Goal: Task Accomplishment & Management: Manage account settings

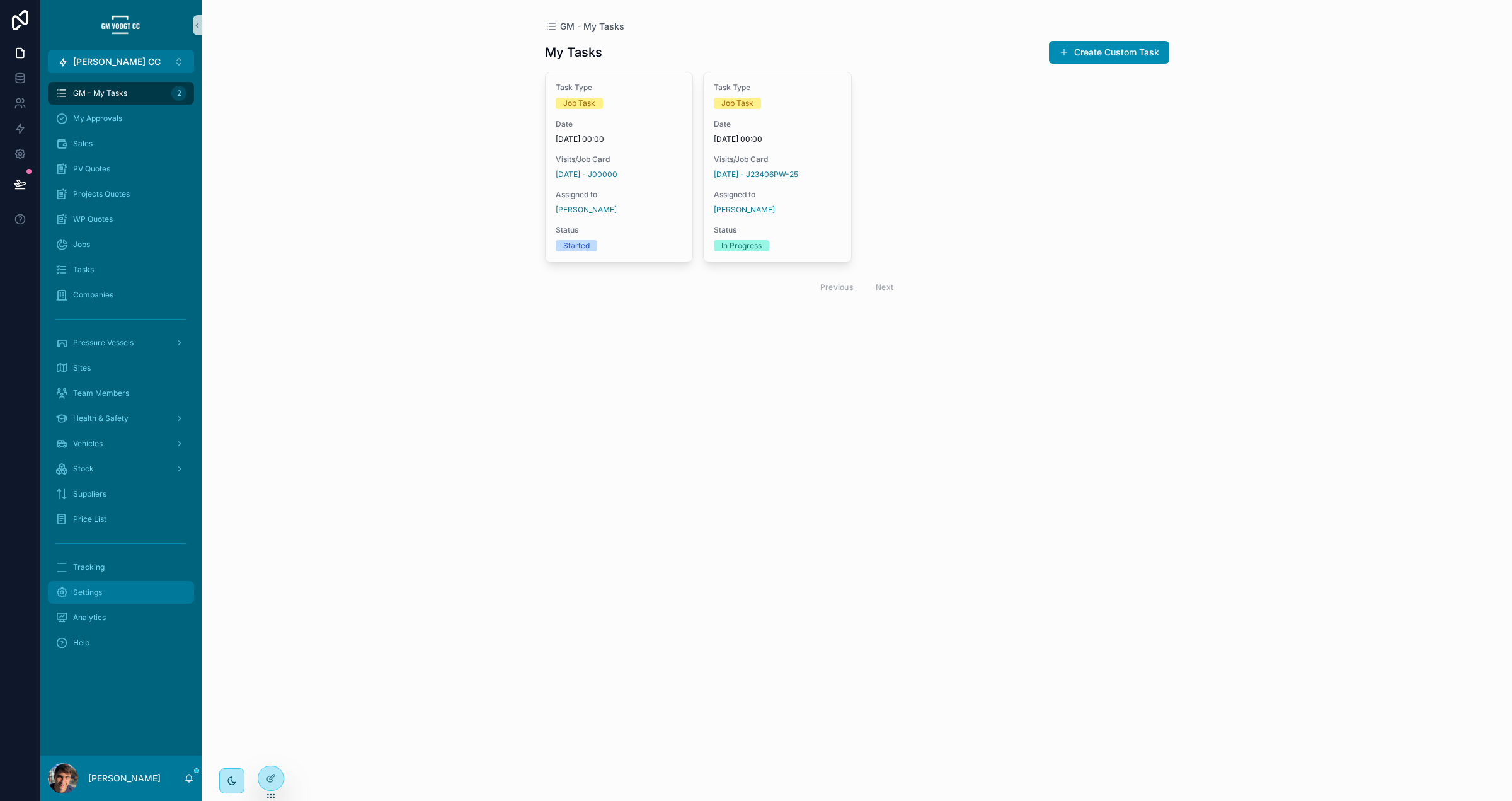
click at [127, 589] on div "Settings" at bounding box center [121, 593] width 131 height 20
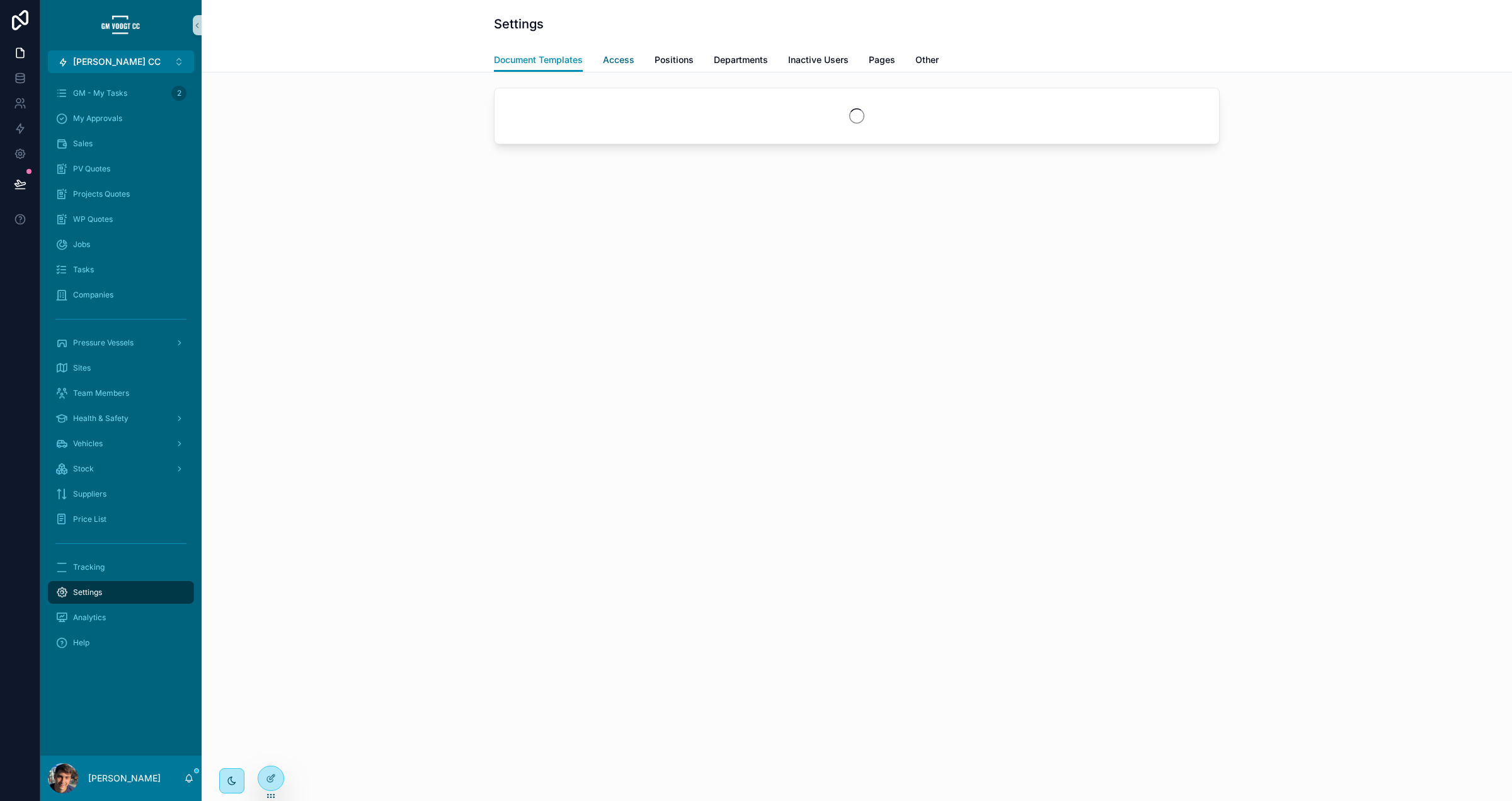
click at [616, 66] on link "Access" at bounding box center [618, 61] width 32 height 25
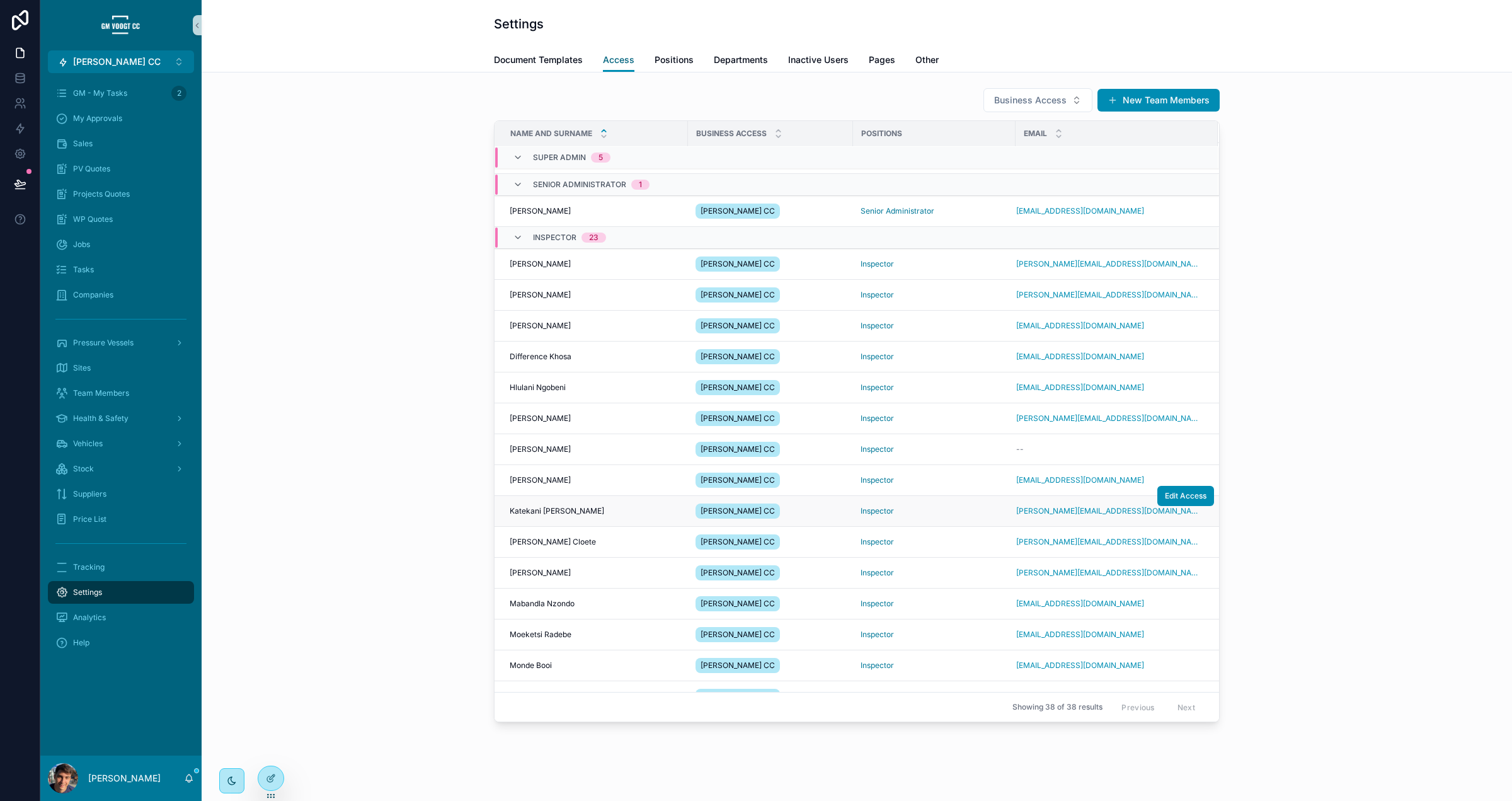
scroll to position [242, 0]
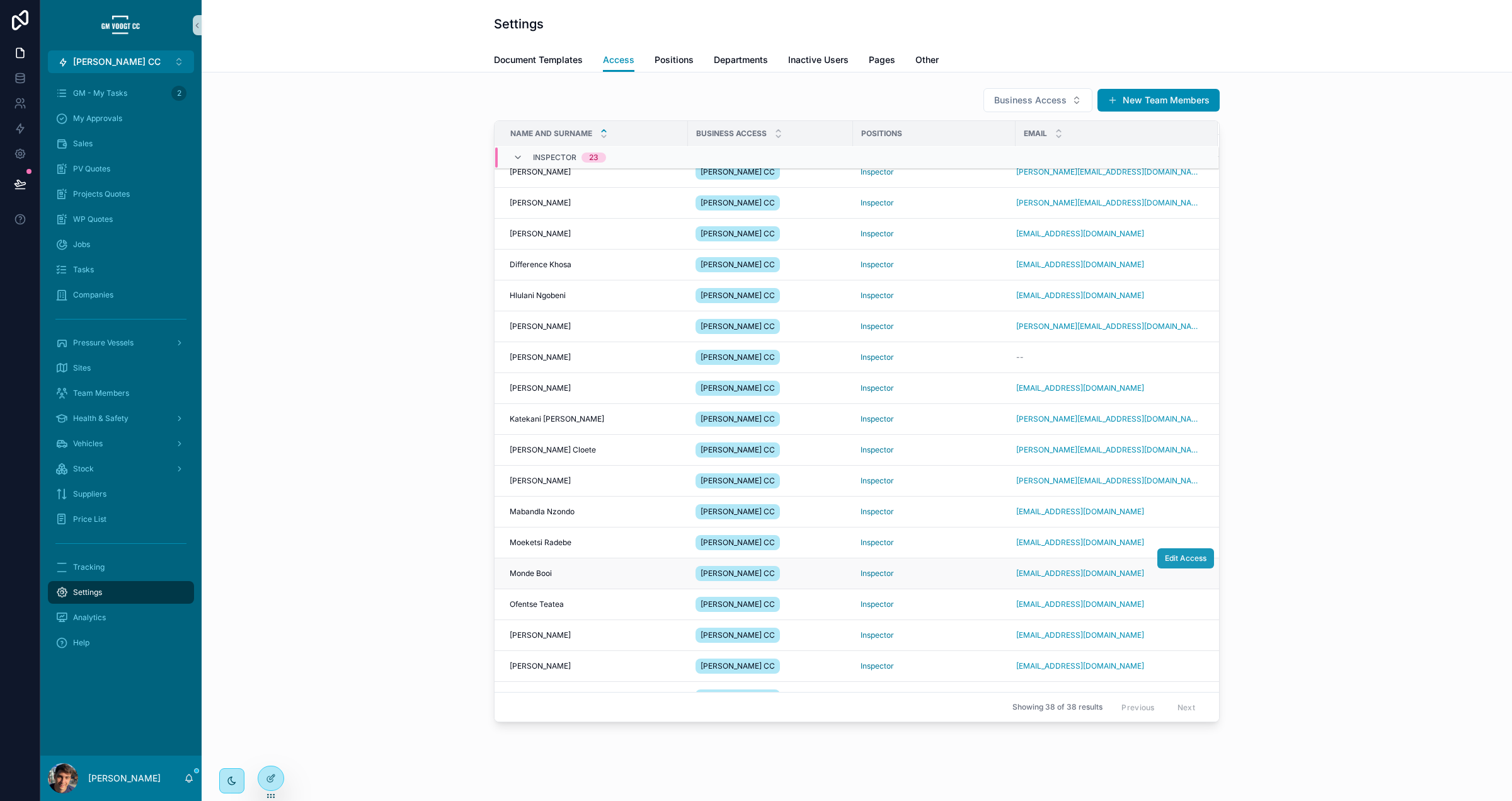
click at [1175, 563] on span "Edit Access" at bounding box center [1185, 558] width 41 height 10
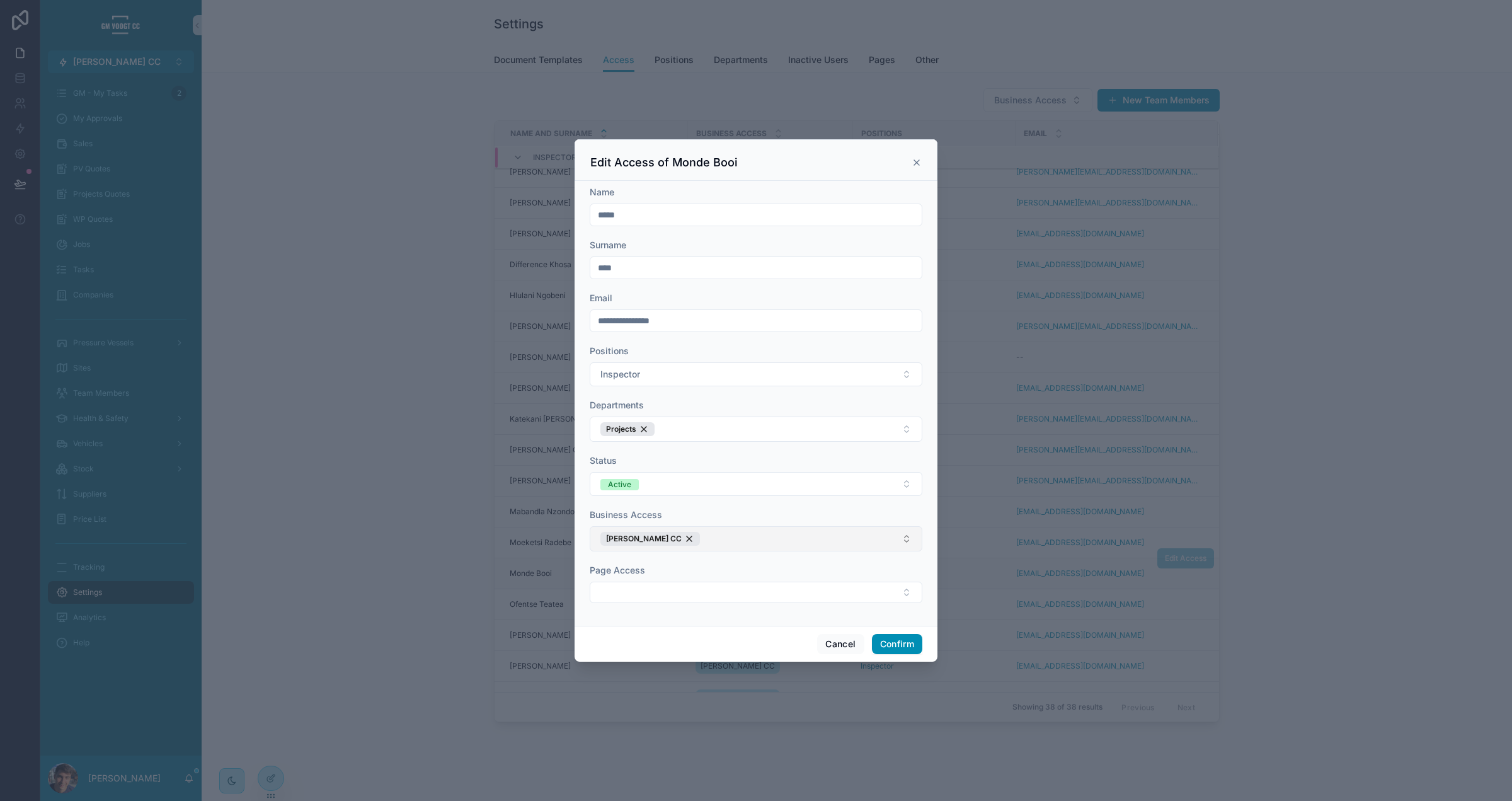
click at [712, 538] on button "[PERSON_NAME] CC" at bounding box center [756, 539] width 333 height 25
click at [627, 610] on div "QRBI" at bounding box center [756, 612] width 326 height 20
click at [711, 536] on div "[PERSON_NAME] CC" at bounding box center [696, 539] width 99 height 14
click at [717, 506] on form "**********" at bounding box center [756, 400] width 333 height 430
click at [892, 647] on button "Confirm" at bounding box center [897, 644] width 51 height 20
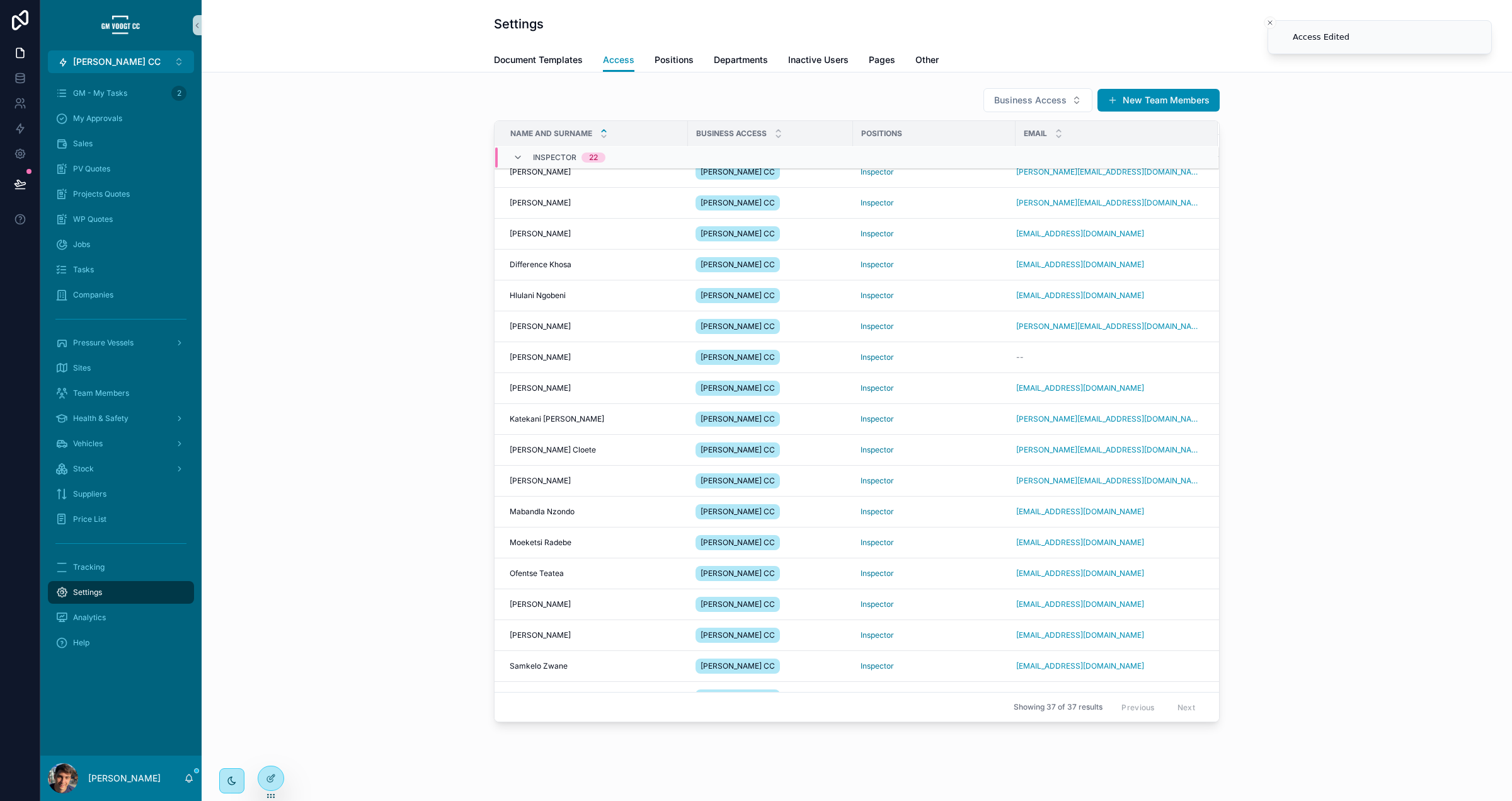
click at [1170, 556] on td "[EMAIL_ADDRESS][DOMAIN_NAME]" at bounding box center [1116, 543] width 202 height 31
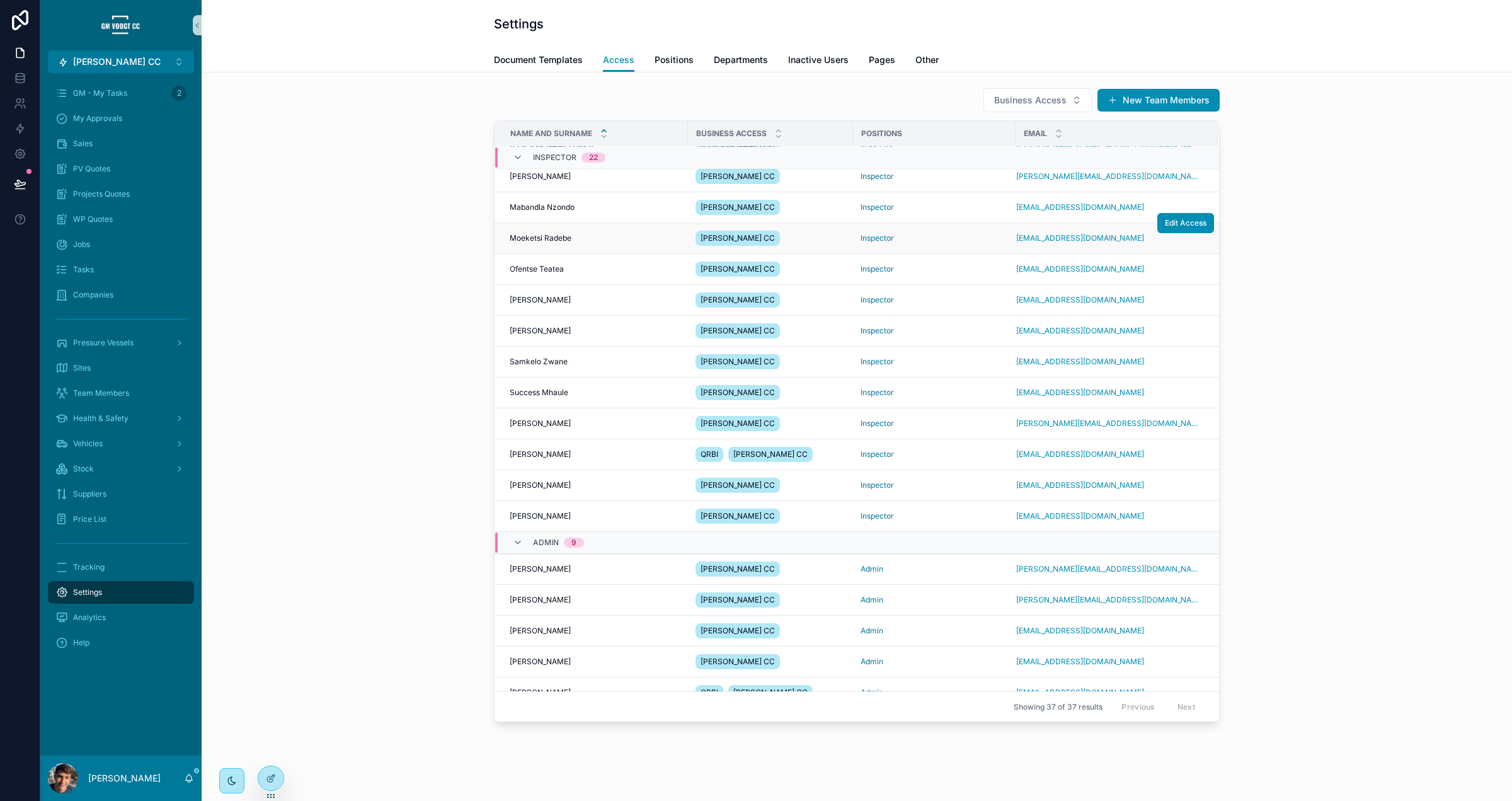
scroll to position [696, 0]
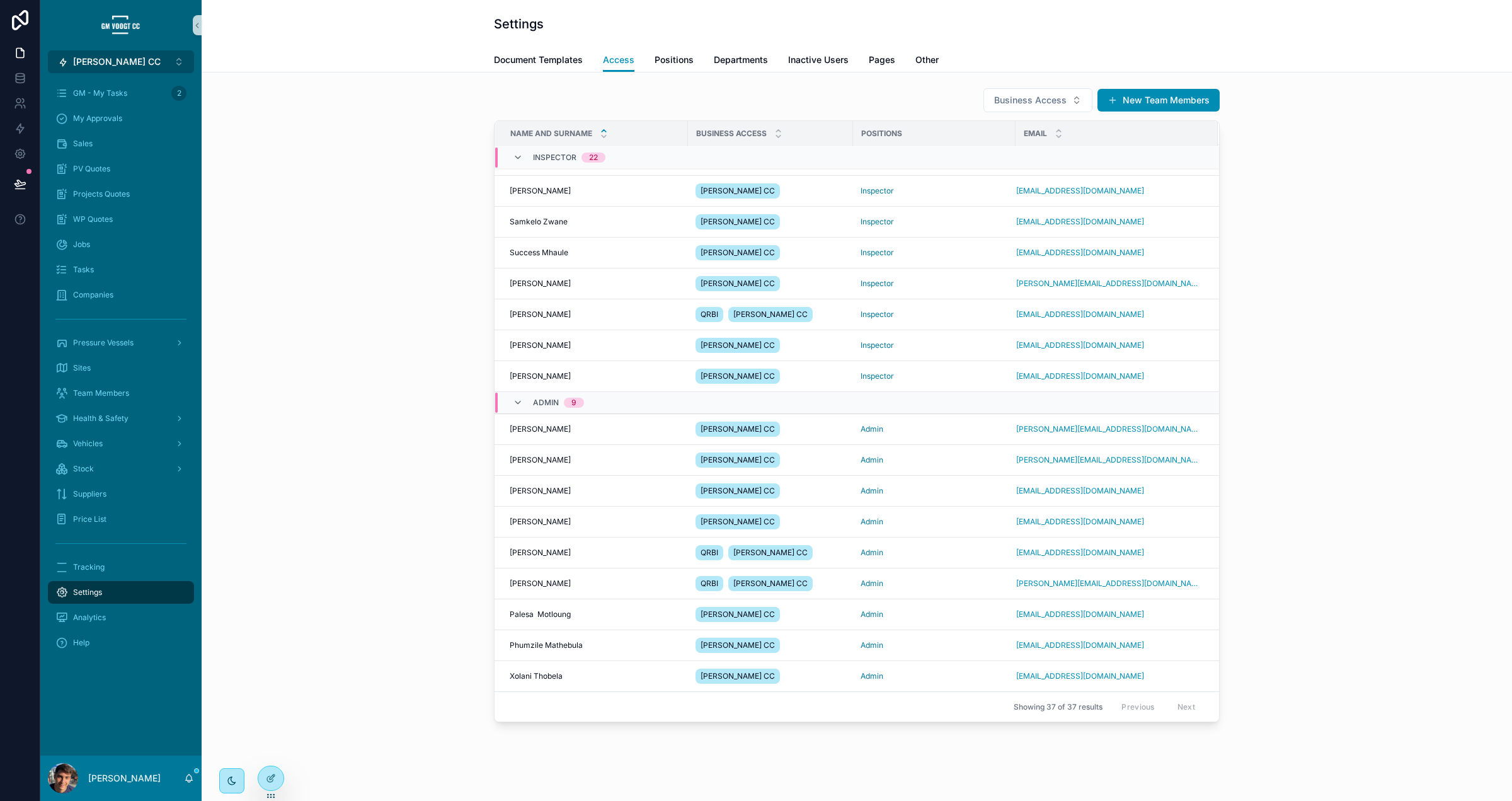
click at [150, 68] on button "[PERSON_NAME] CC ⌥ 1" at bounding box center [121, 62] width 146 height 23
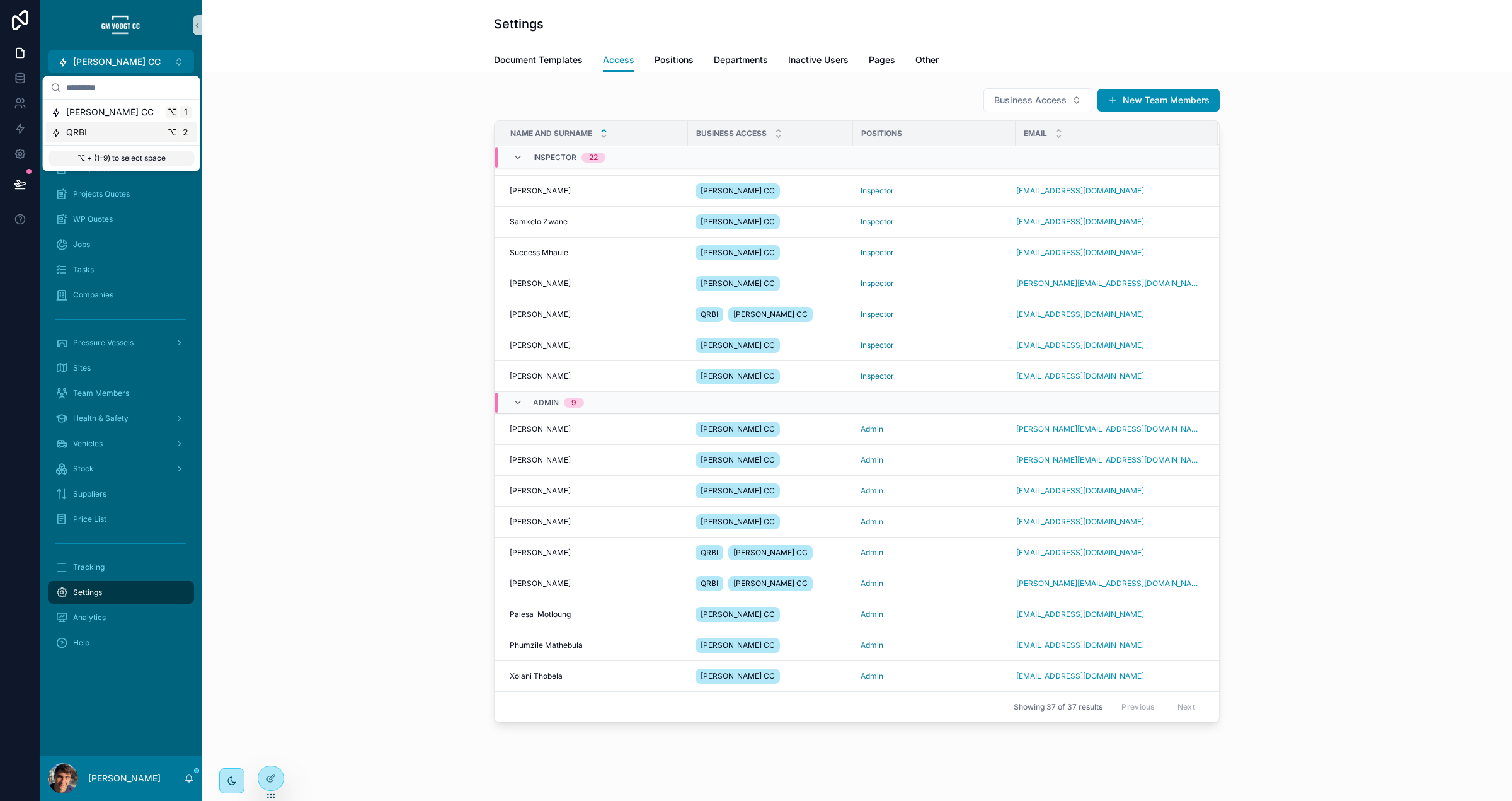
click at [124, 135] on div "QRBI ⌥ 2" at bounding box center [121, 132] width 141 height 13
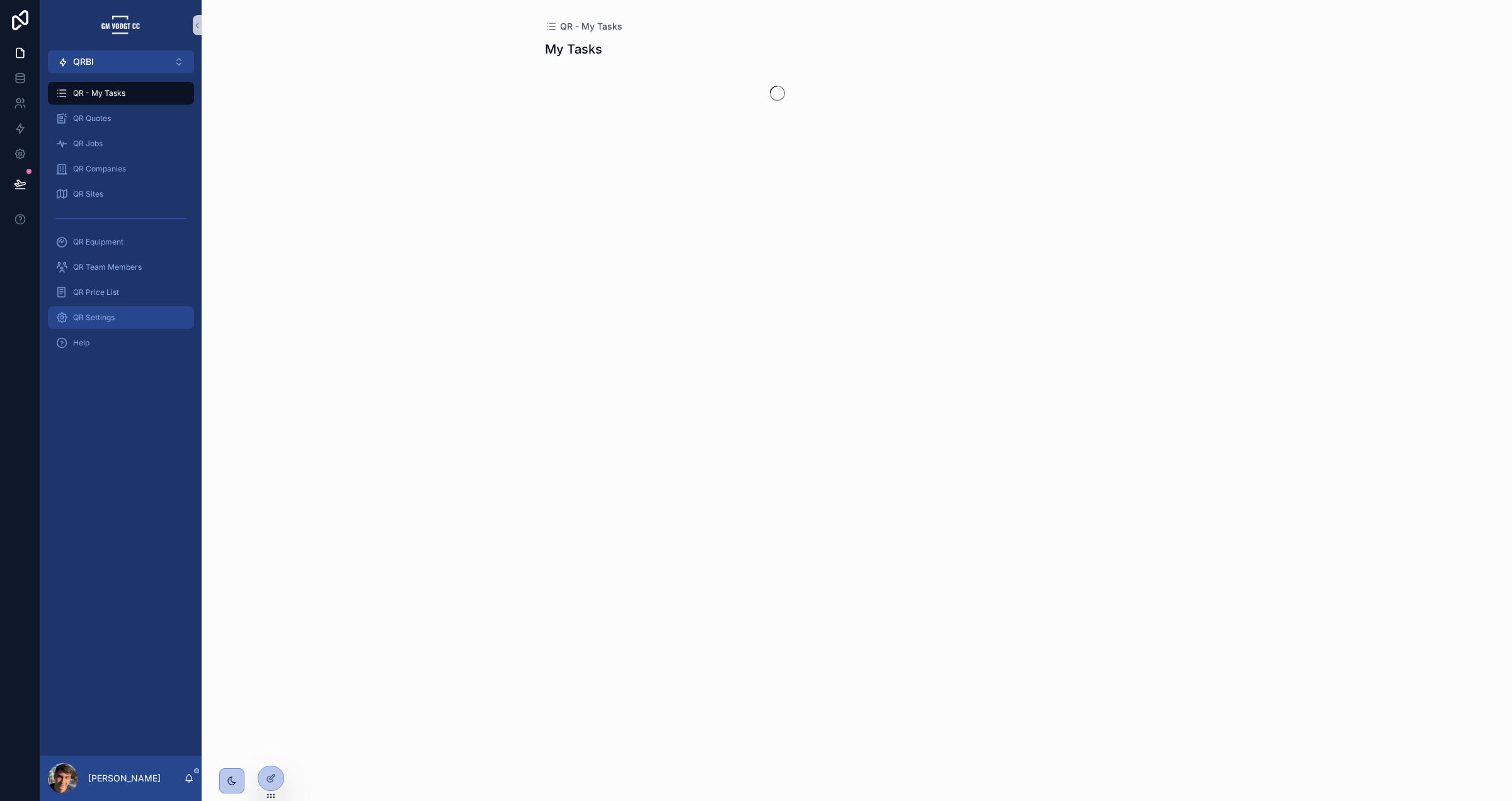
click at [130, 310] on div "QR Settings" at bounding box center [121, 317] width 131 height 20
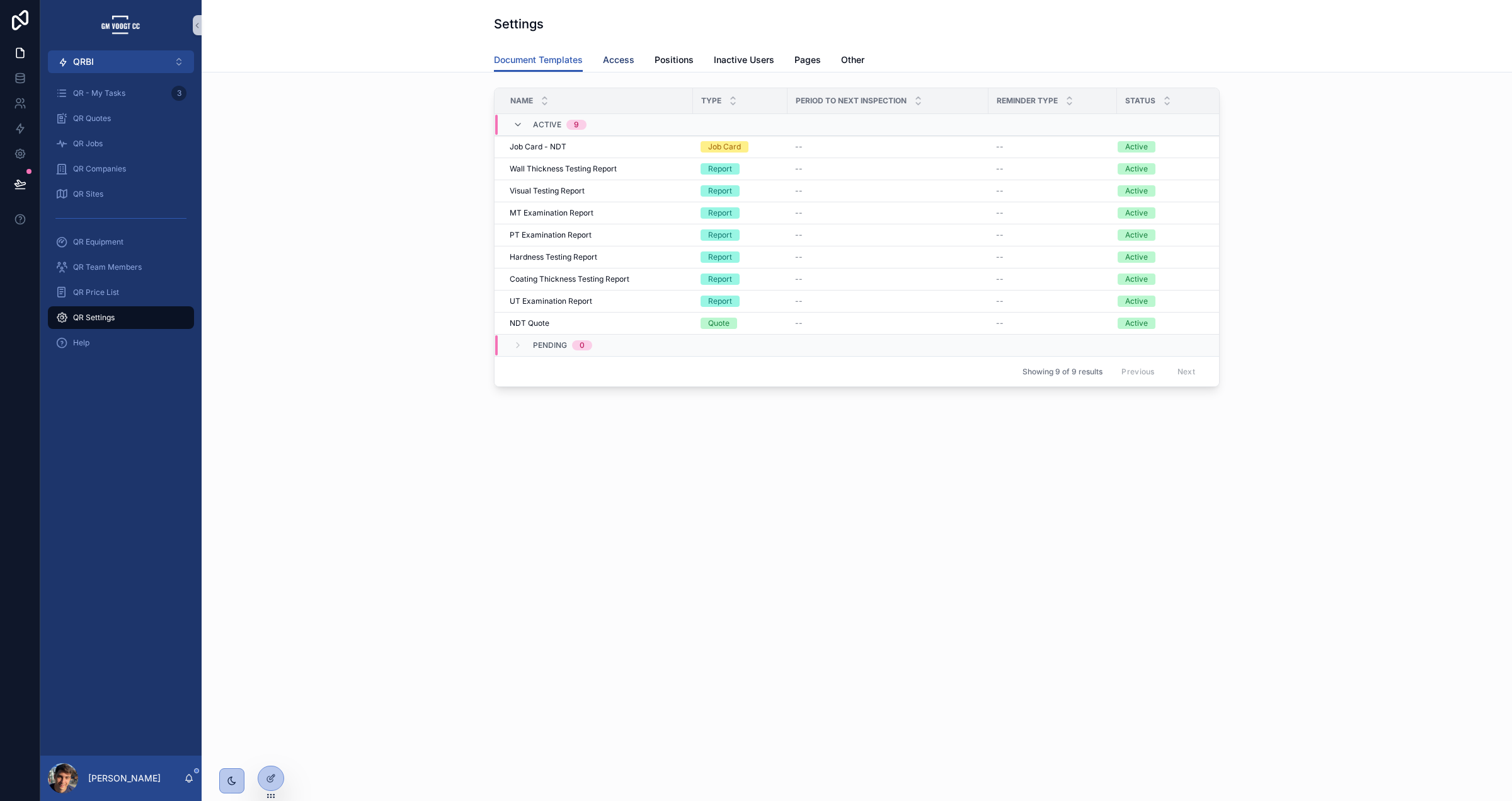
click at [623, 60] on span "Access" at bounding box center [618, 60] width 32 height 13
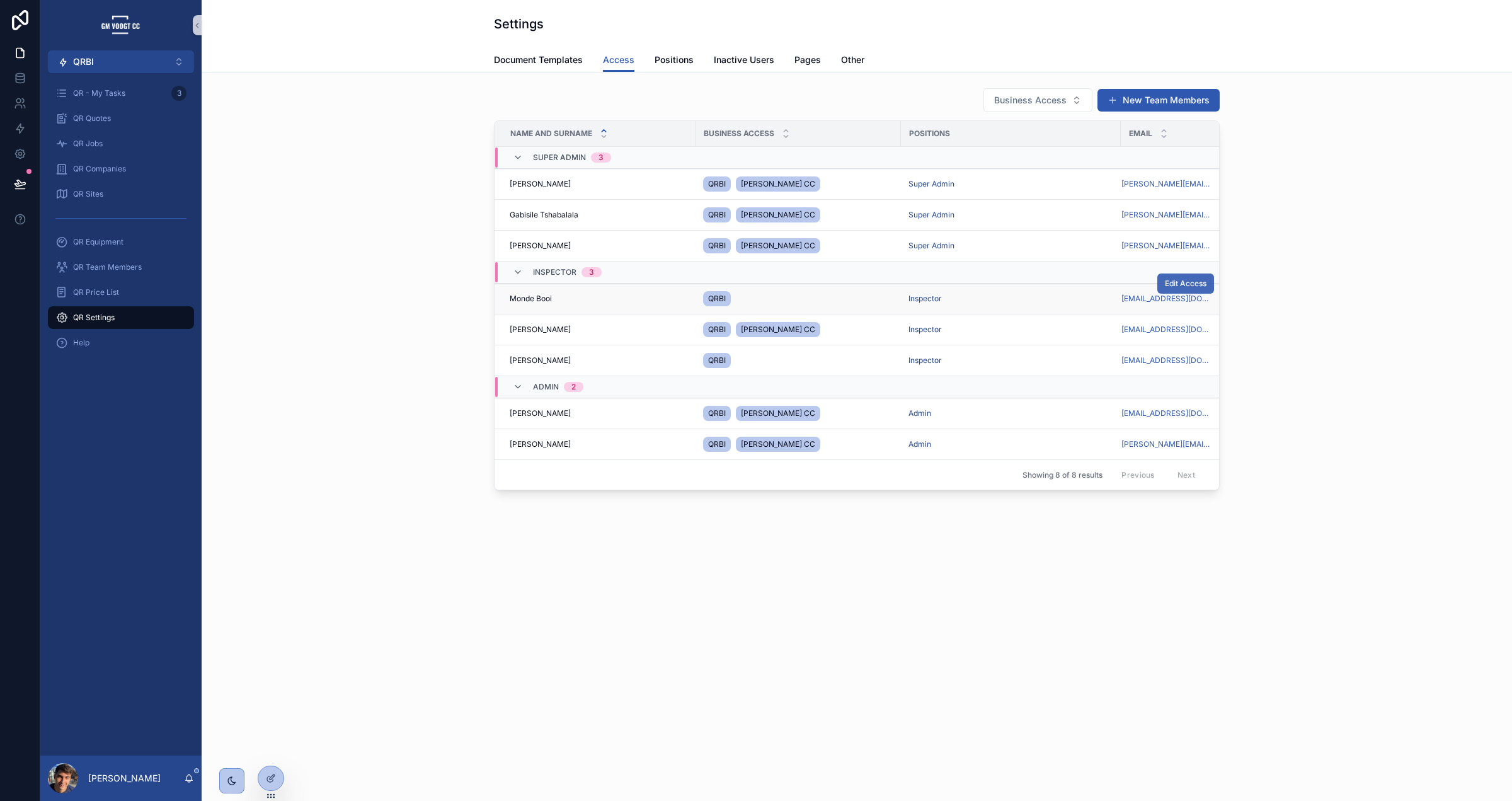
click at [1175, 288] on span "Edit Access" at bounding box center [1185, 283] width 41 height 10
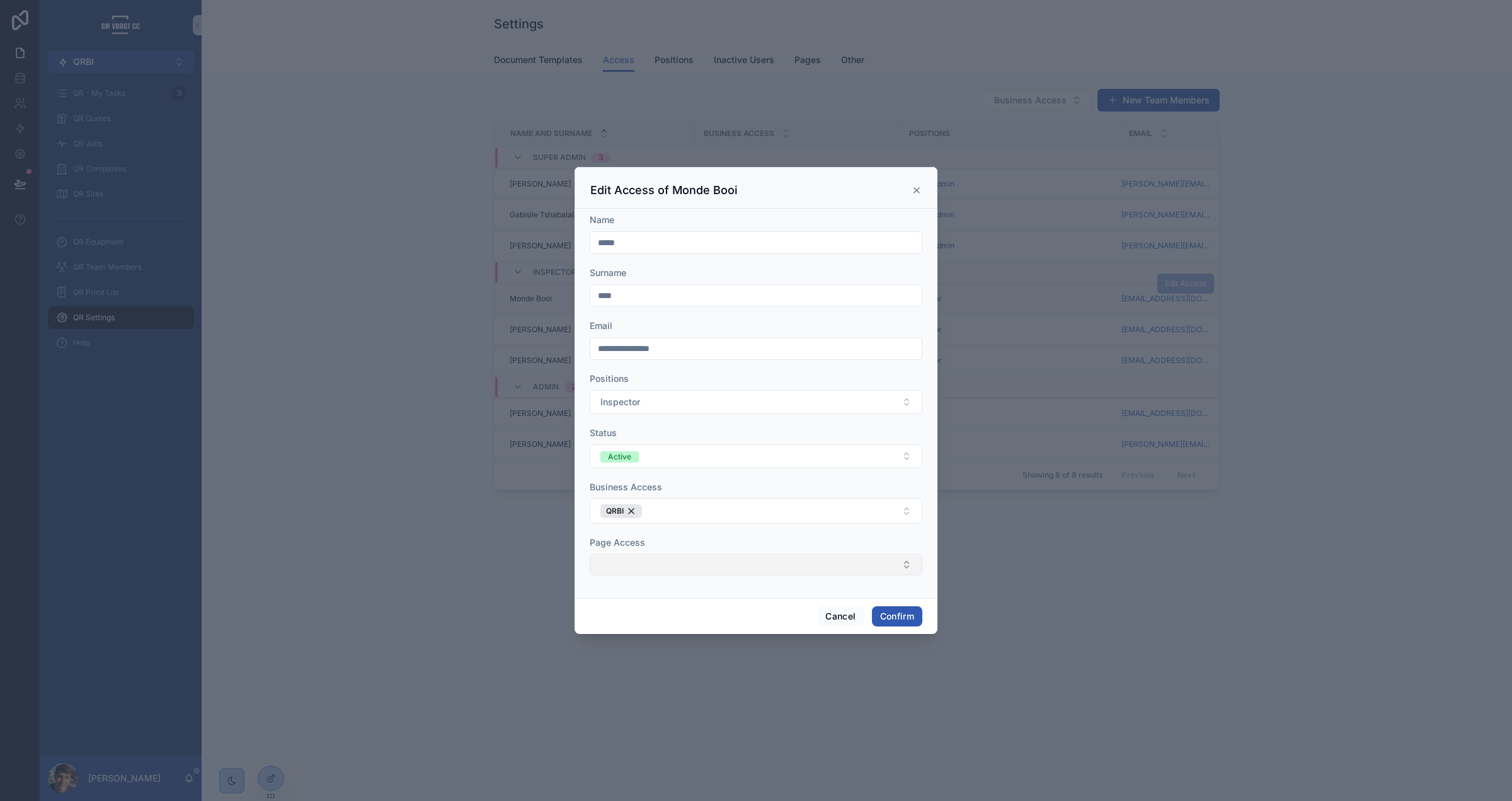
click at [688, 562] on button "Select Button" at bounding box center [756, 565] width 333 height 22
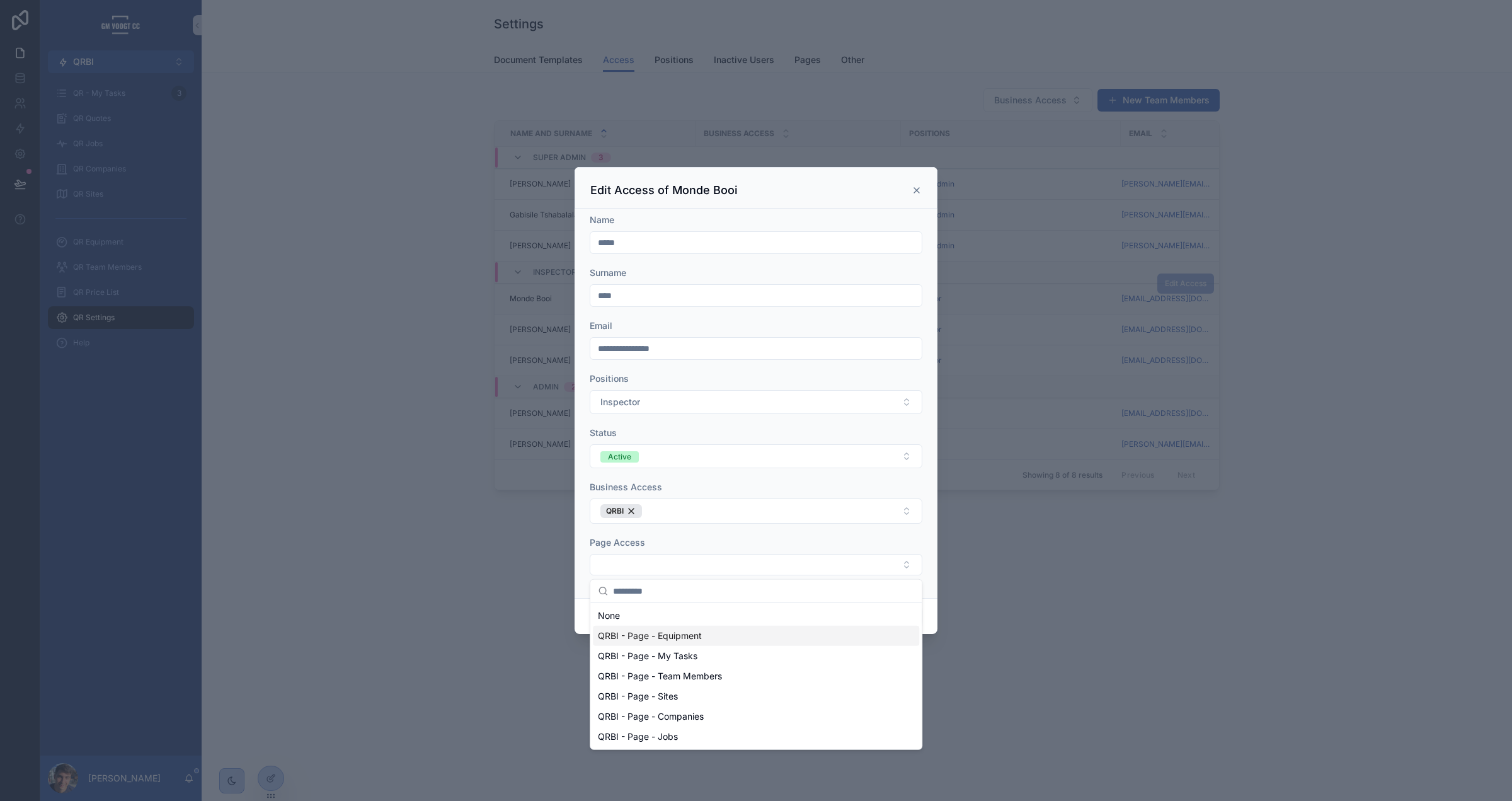
click at [697, 635] on span "QRBI - Page - Equipment" at bounding box center [650, 635] width 104 height 13
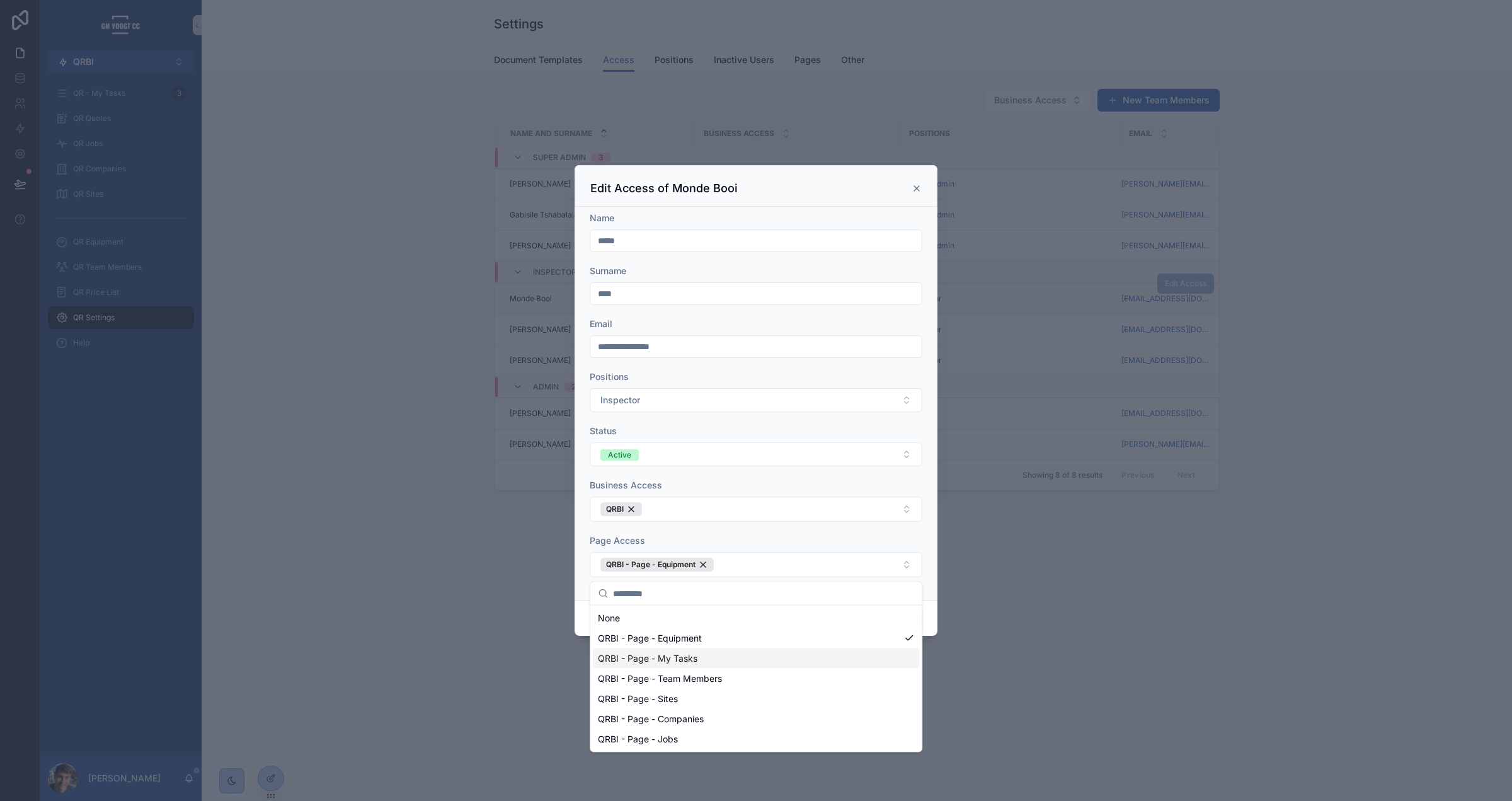
click at [685, 652] on span "QRBI - Page - My Tasks" at bounding box center [647, 658] width 99 height 13
click at [661, 712] on span "QRBI - Page - Jobs" at bounding box center [638, 739] width 80 height 13
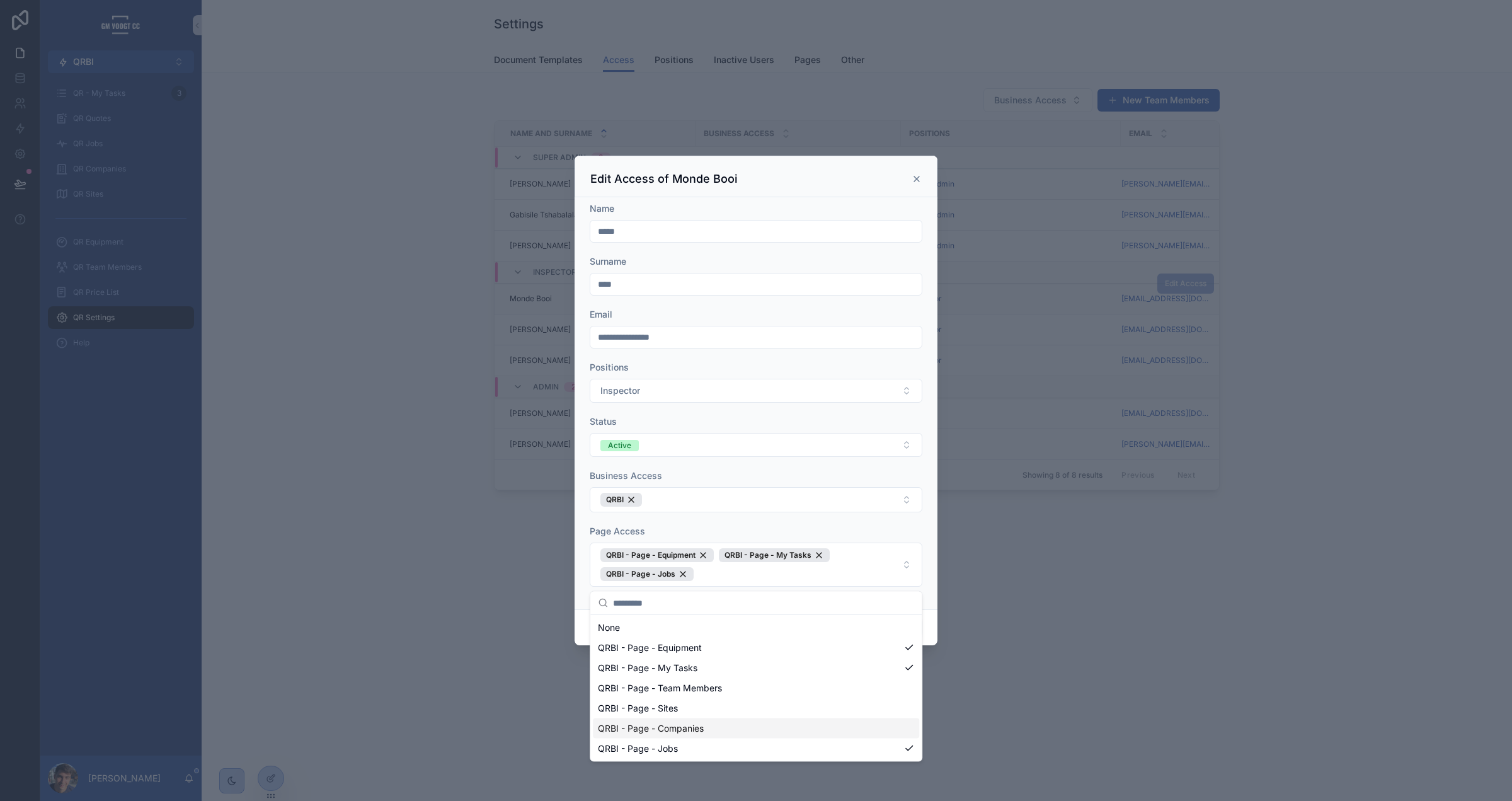
click at [664, 712] on span "QRBI - Page - Companies" at bounding box center [651, 728] width 106 height 13
click at [666, 700] on div "QRBI - Page - Sites" at bounding box center [756, 708] width 326 height 20
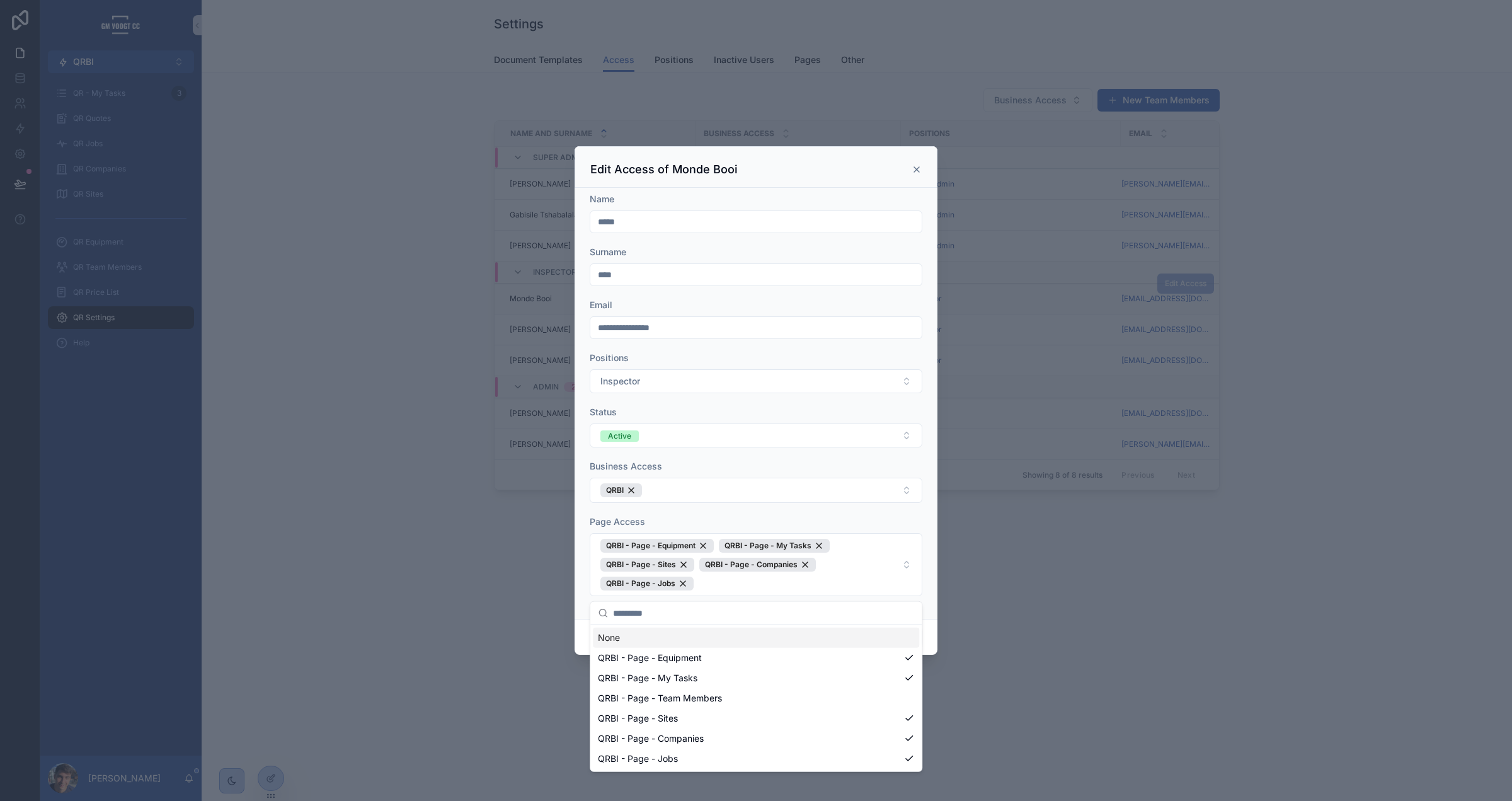
click at [712, 509] on form "**********" at bounding box center [756, 400] width 333 height 416
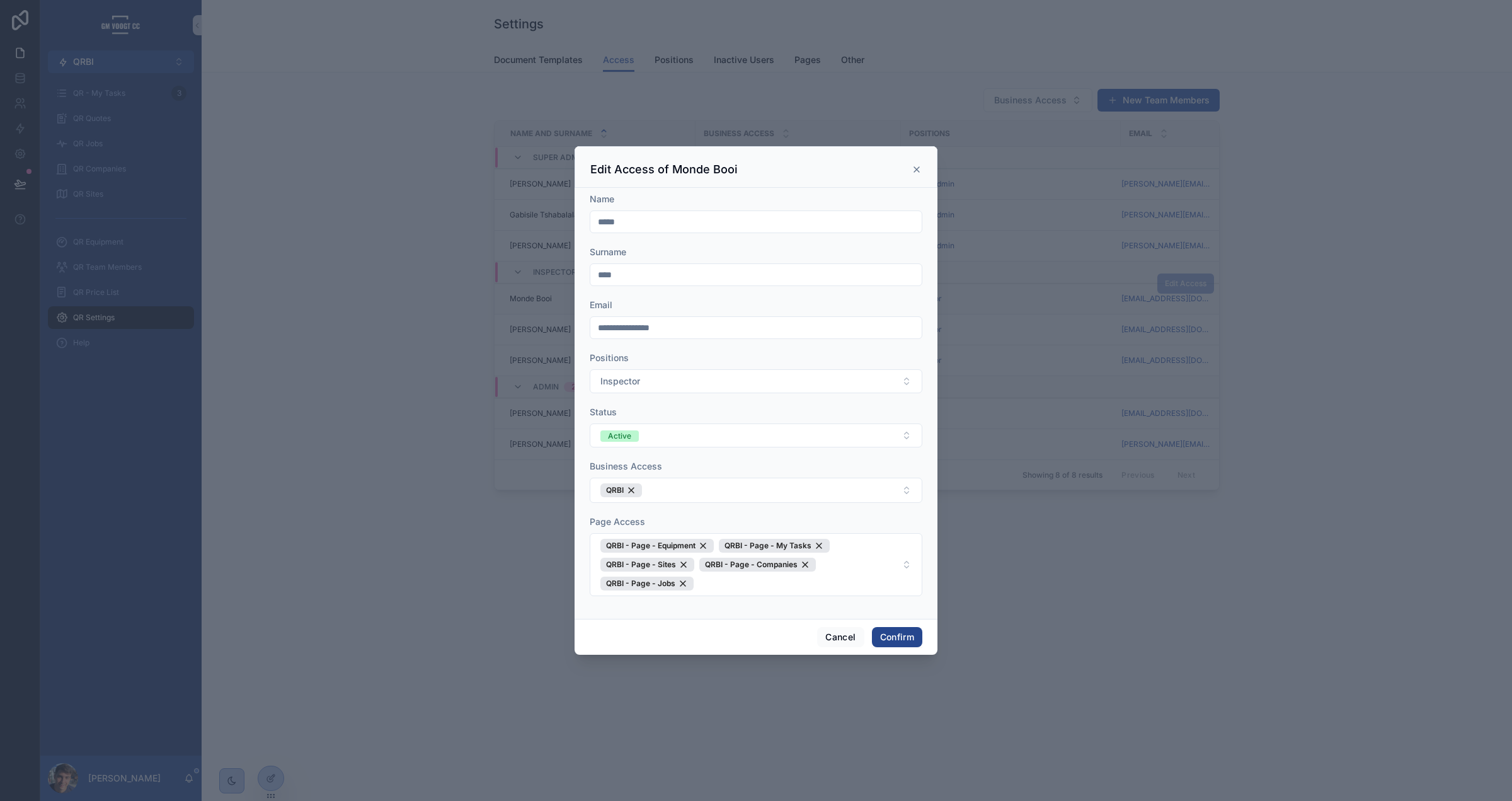
click at [891, 637] on button "Confirm" at bounding box center [897, 637] width 51 height 20
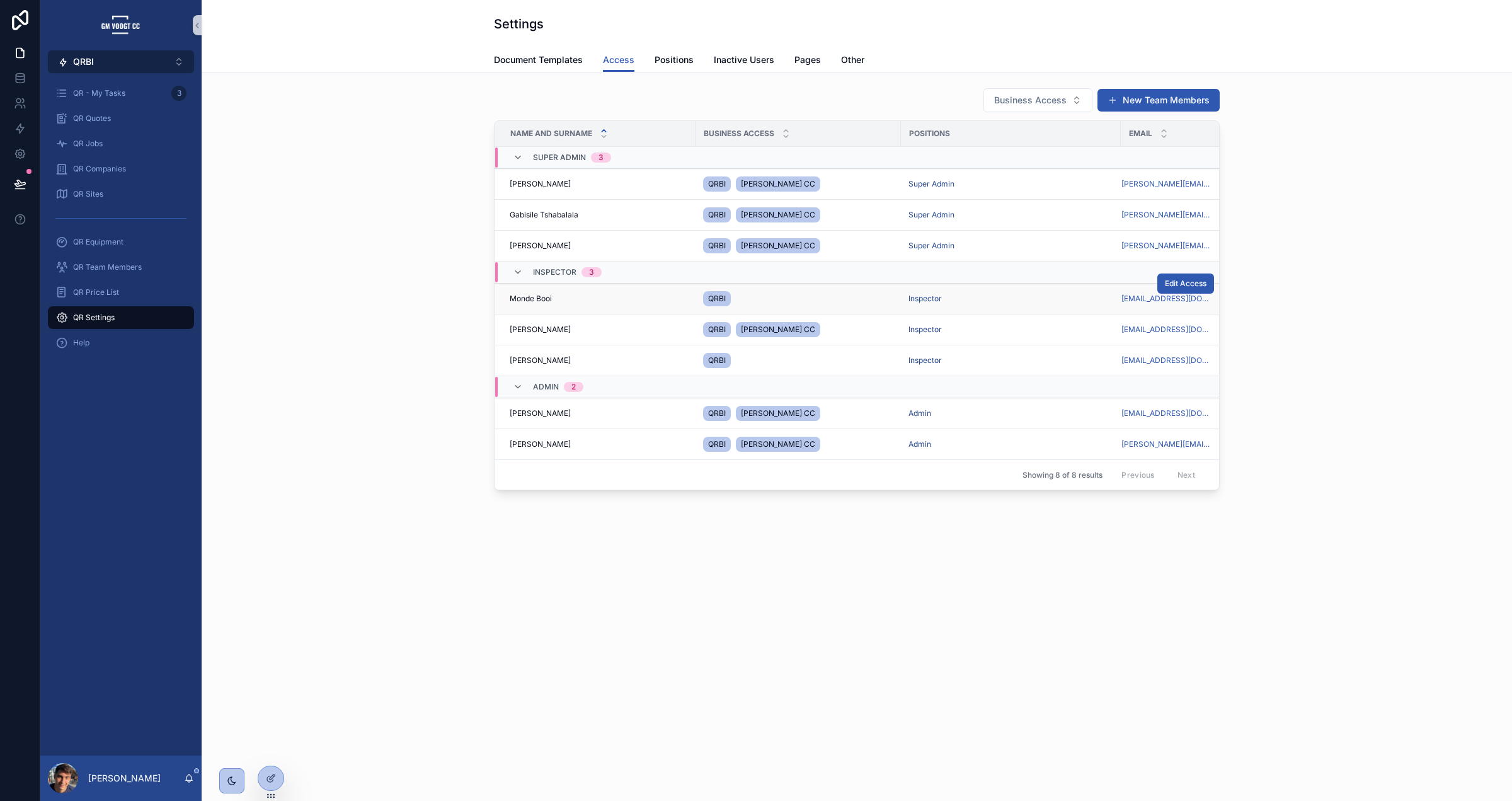
click at [134, 55] on button "QRBI ⌥ 2" at bounding box center [121, 62] width 146 height 23
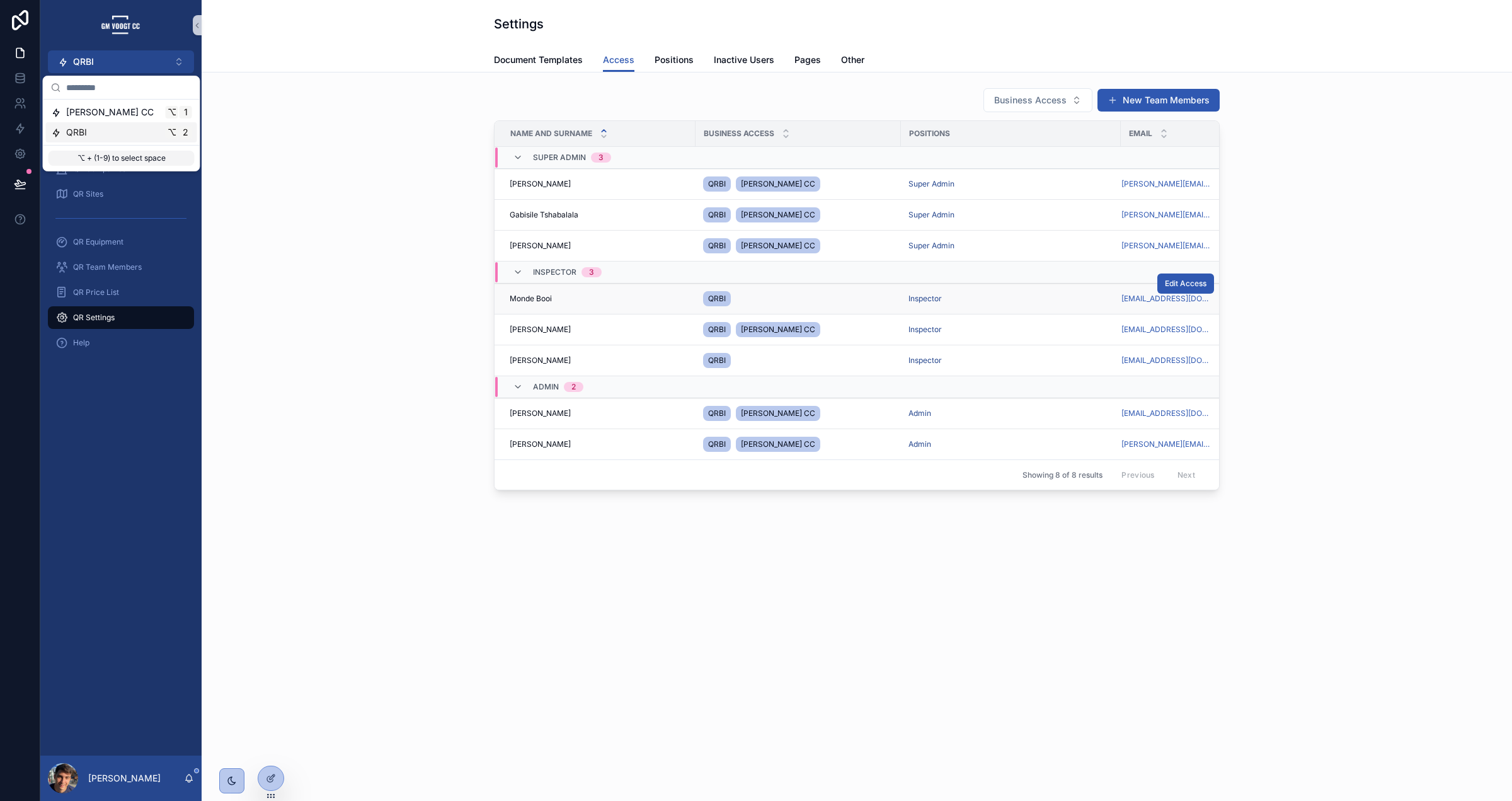
click at [102, 133] on div "QRBI ⌥ 2" at bounding box center [121, 132] width 141 height 13
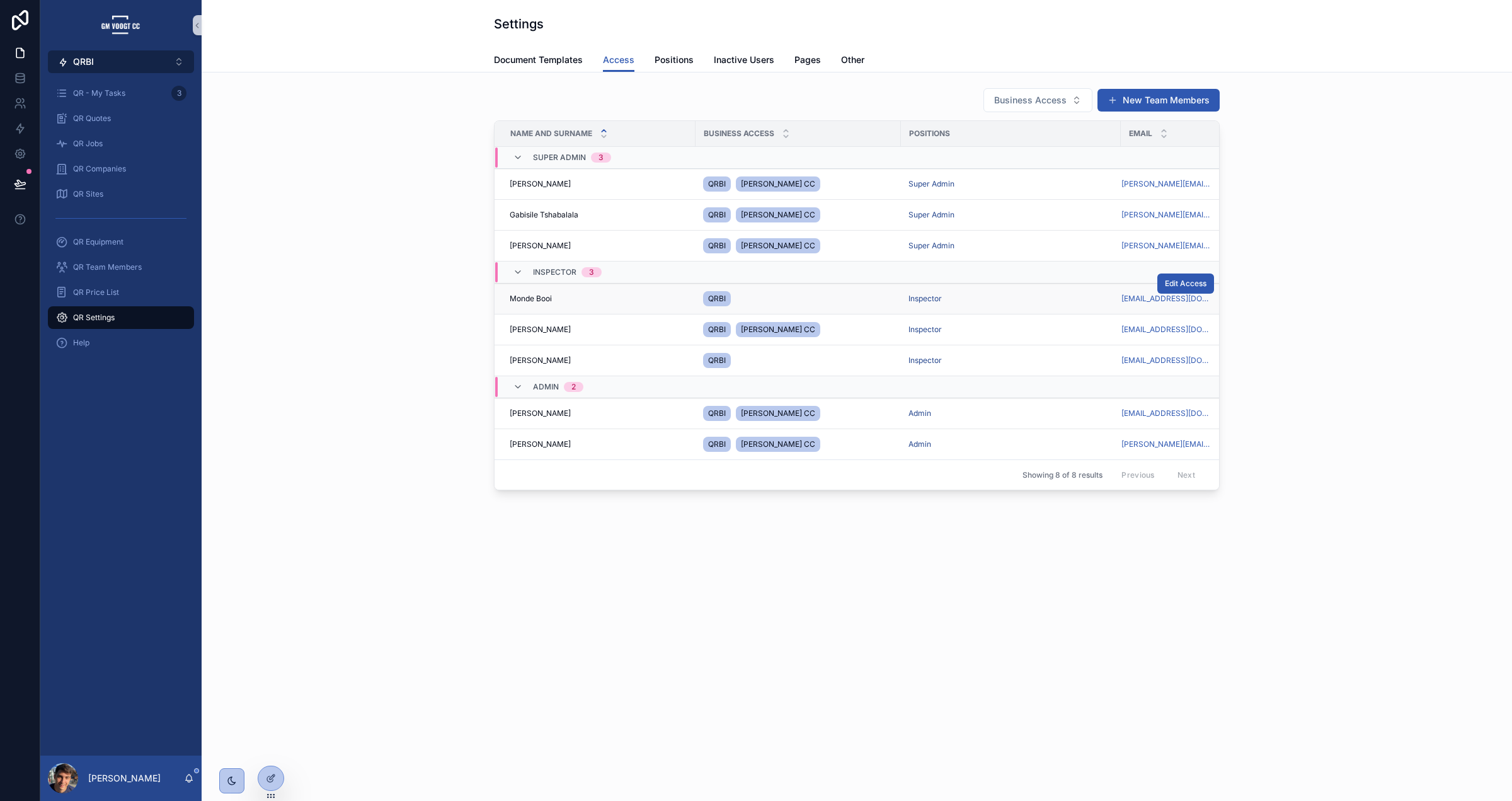
click at [145, 67] on button "QRBI ⌥ 2" at bounding box center [121, 62] width 146 height 23
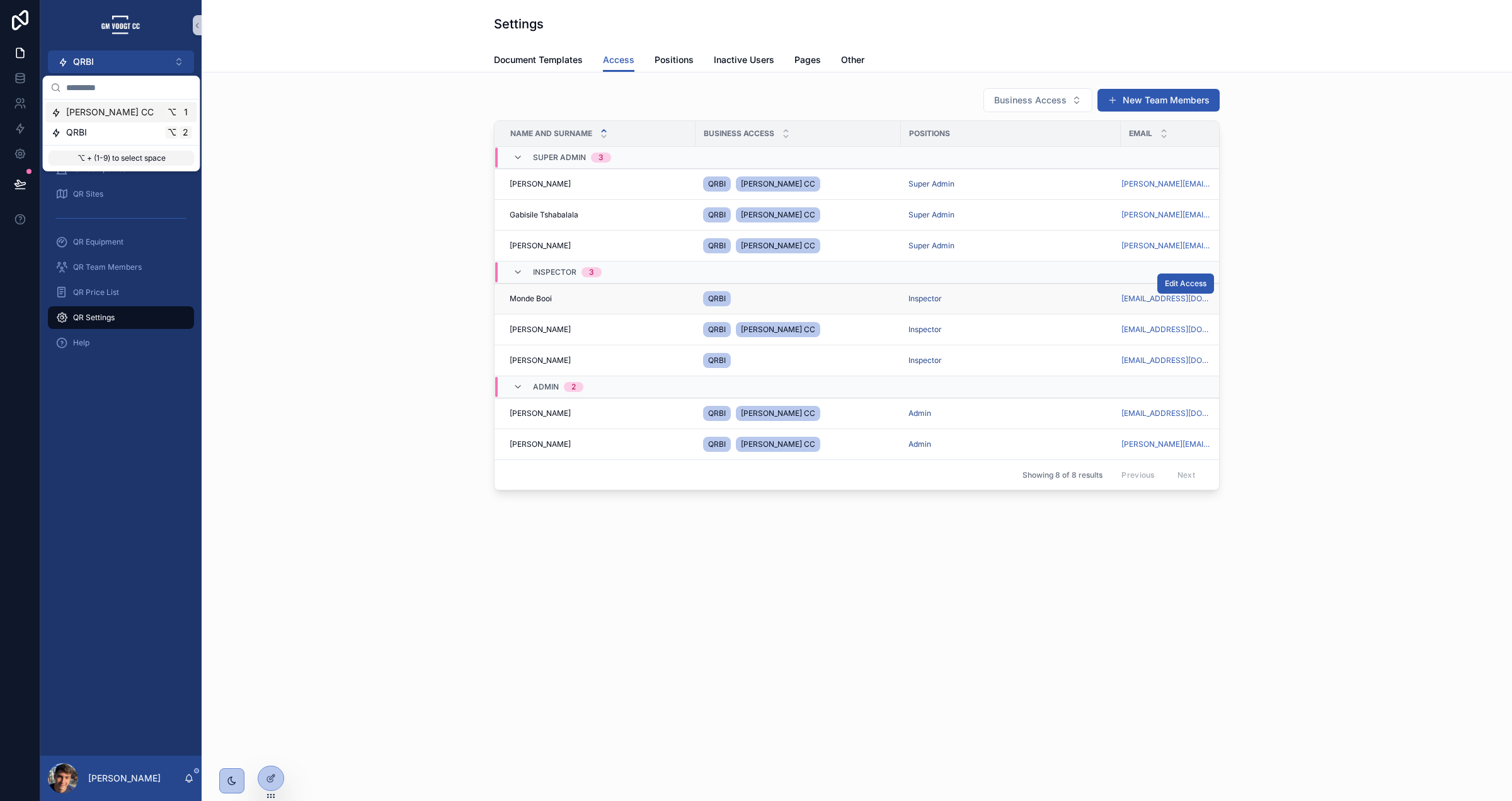
click at [124, 108] on div "[PERSON_NAME] CC ⌥ 1" at bounding box center [121, 112] width 141 height 13
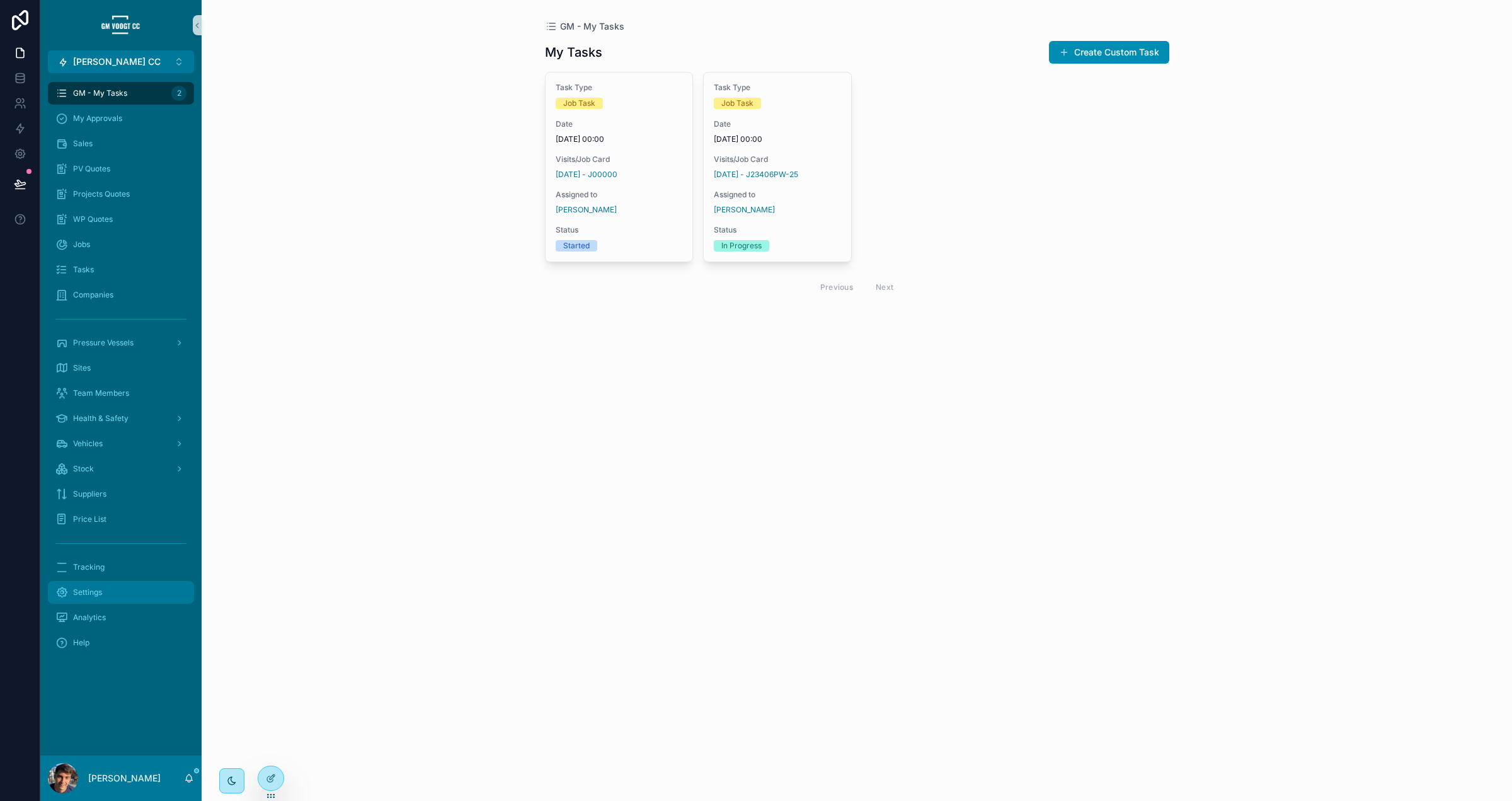
click at [89, 582] on div "Settings" at bounding box center [121, 593] width 131 height 20
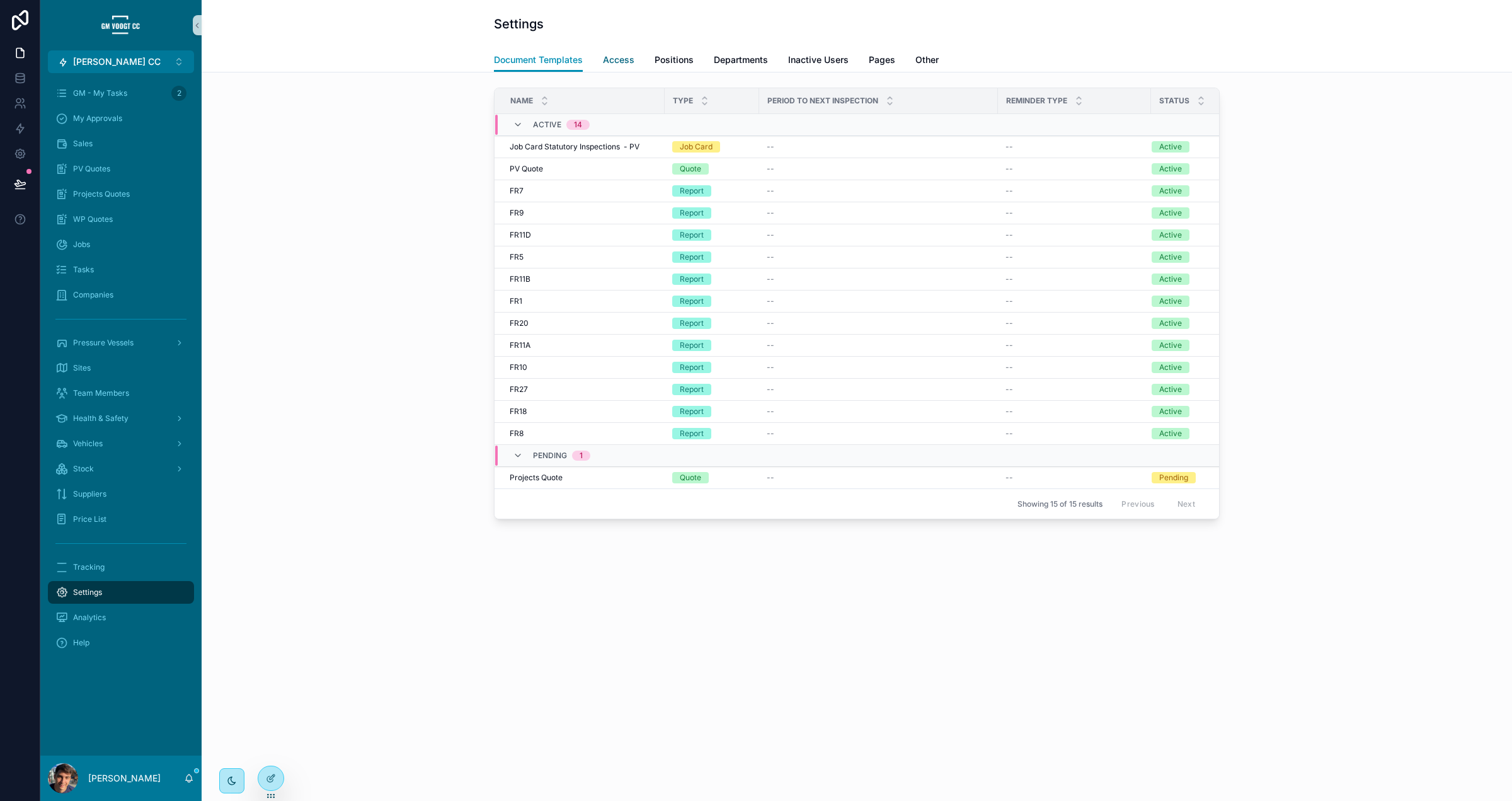
click at [623, 67] on link "Access" at bounding box center [618, 61] width 32 height 25
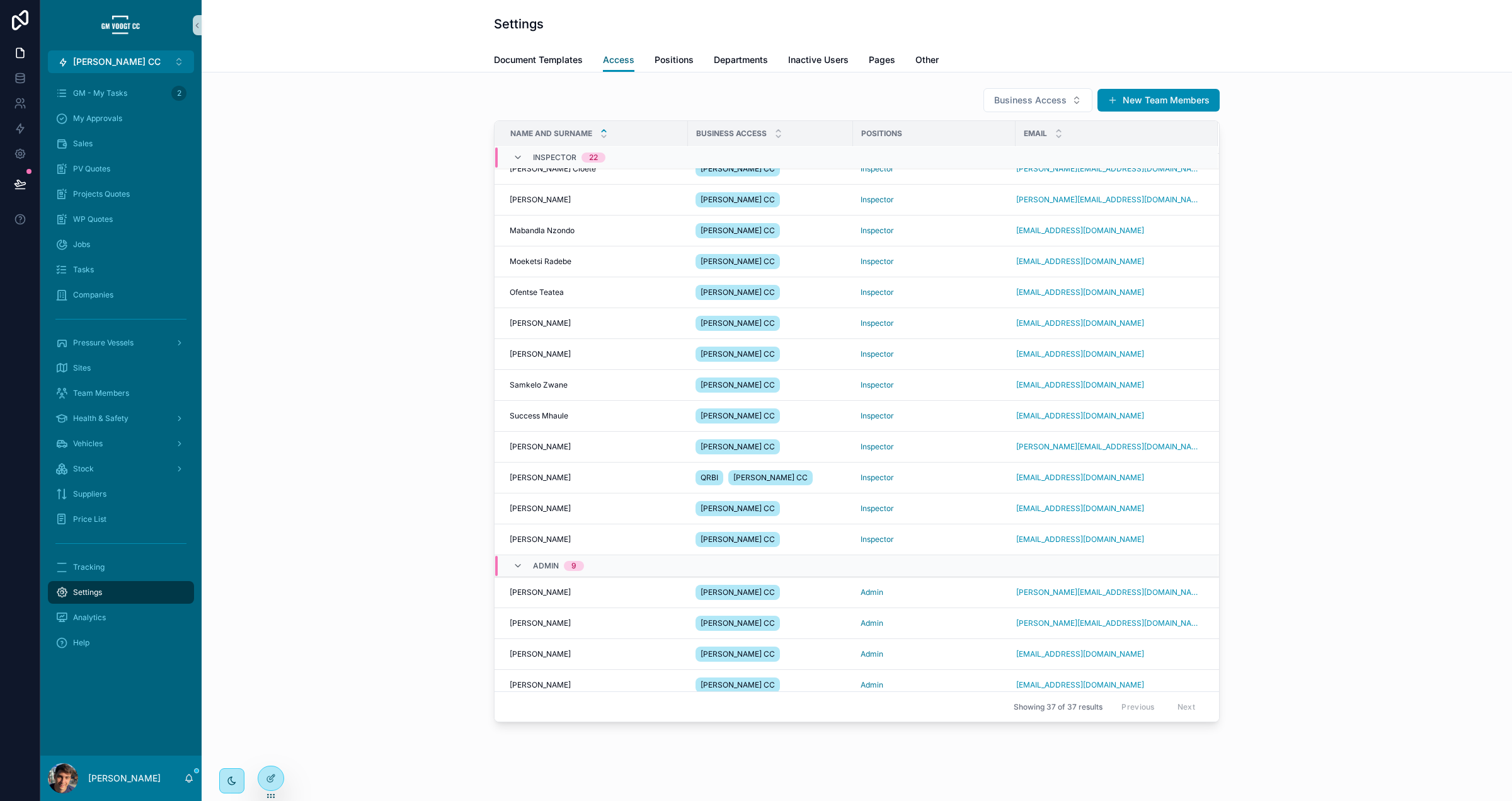
scroll to position [696, 0]
